Goal: Task Accomplishment & Management: Use online tool/utility

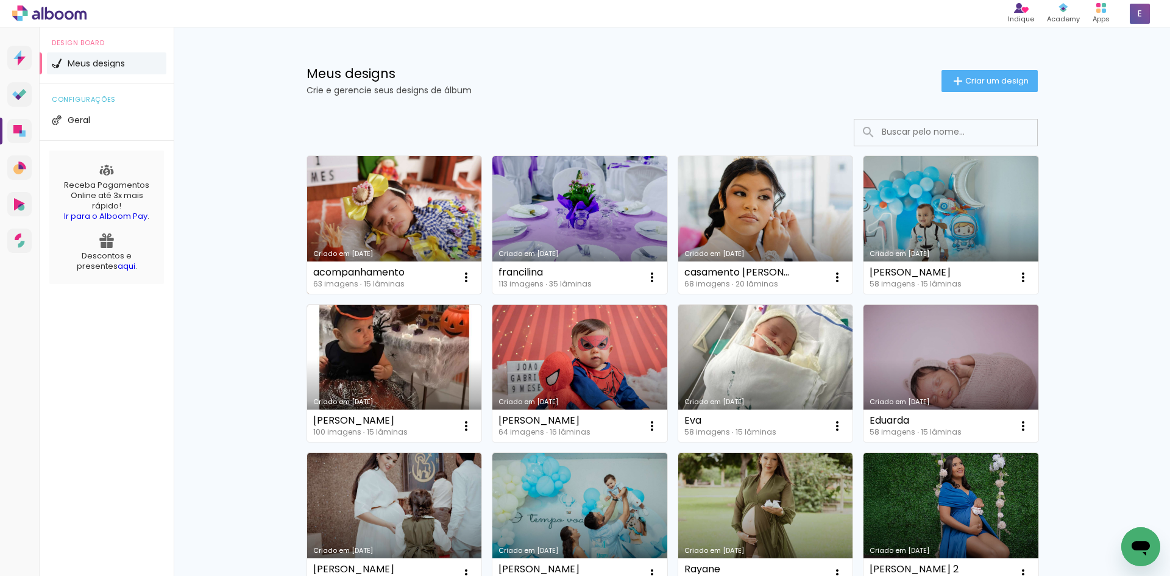
click at [348, 229] on link "Criado em [DATE]" at bounding box center [394, 225] width 175 height 138
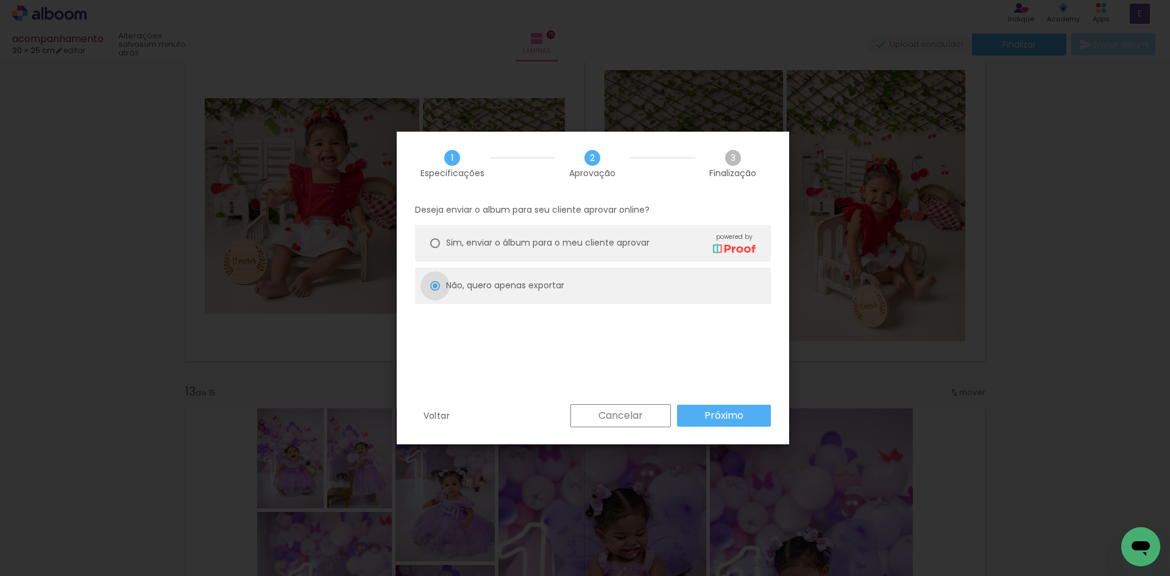
click at [725, 423] on paper-button "Próximo" at bounding box center [724, 416] width 94 height 22
type input "Alta, 300 DPI"
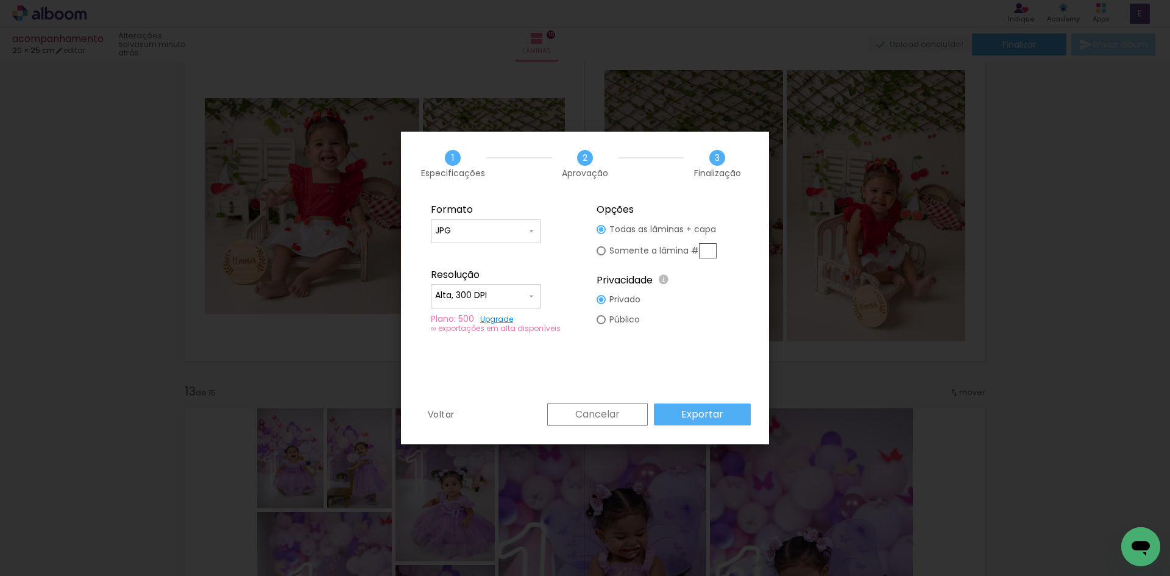
click at [712, 425] on paper-button "Exportar" at bounding box center [702, 414] width 97 height 22
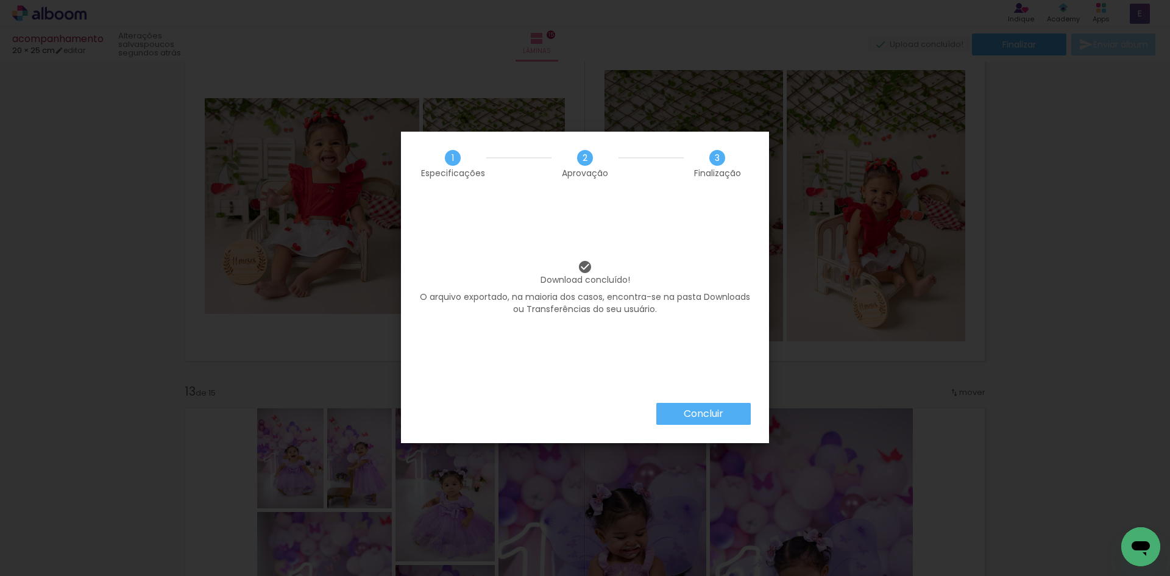
click at [690, 422] on paper-button "Concluir" at bounding box center [703, 414] width 94 height 22
